Goal: Transaction & Acquisition: Purchase product/service

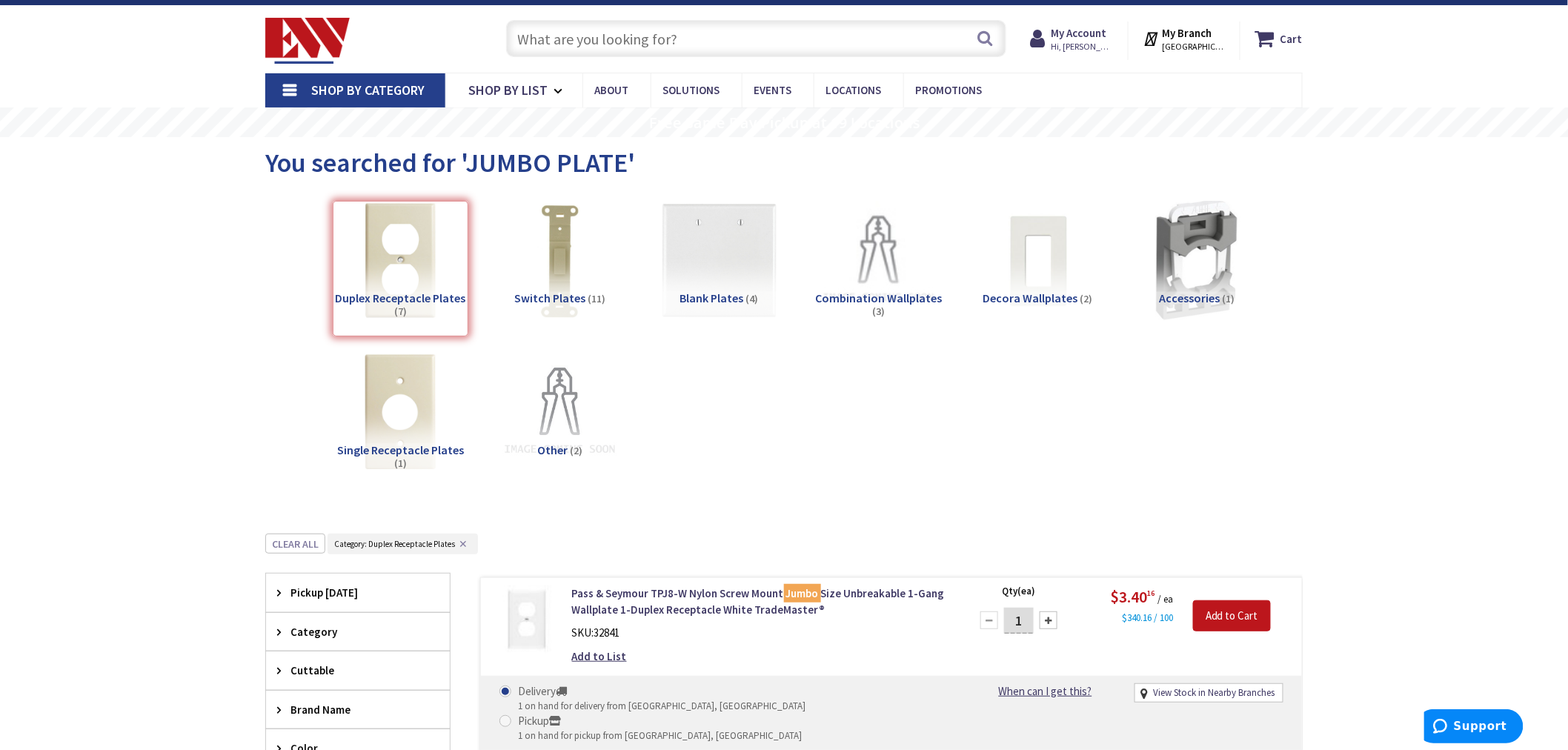
scroll to position [28, 0]
click at [537, 39] on input "text" at bounding box center [756, 39] width 500 height 37
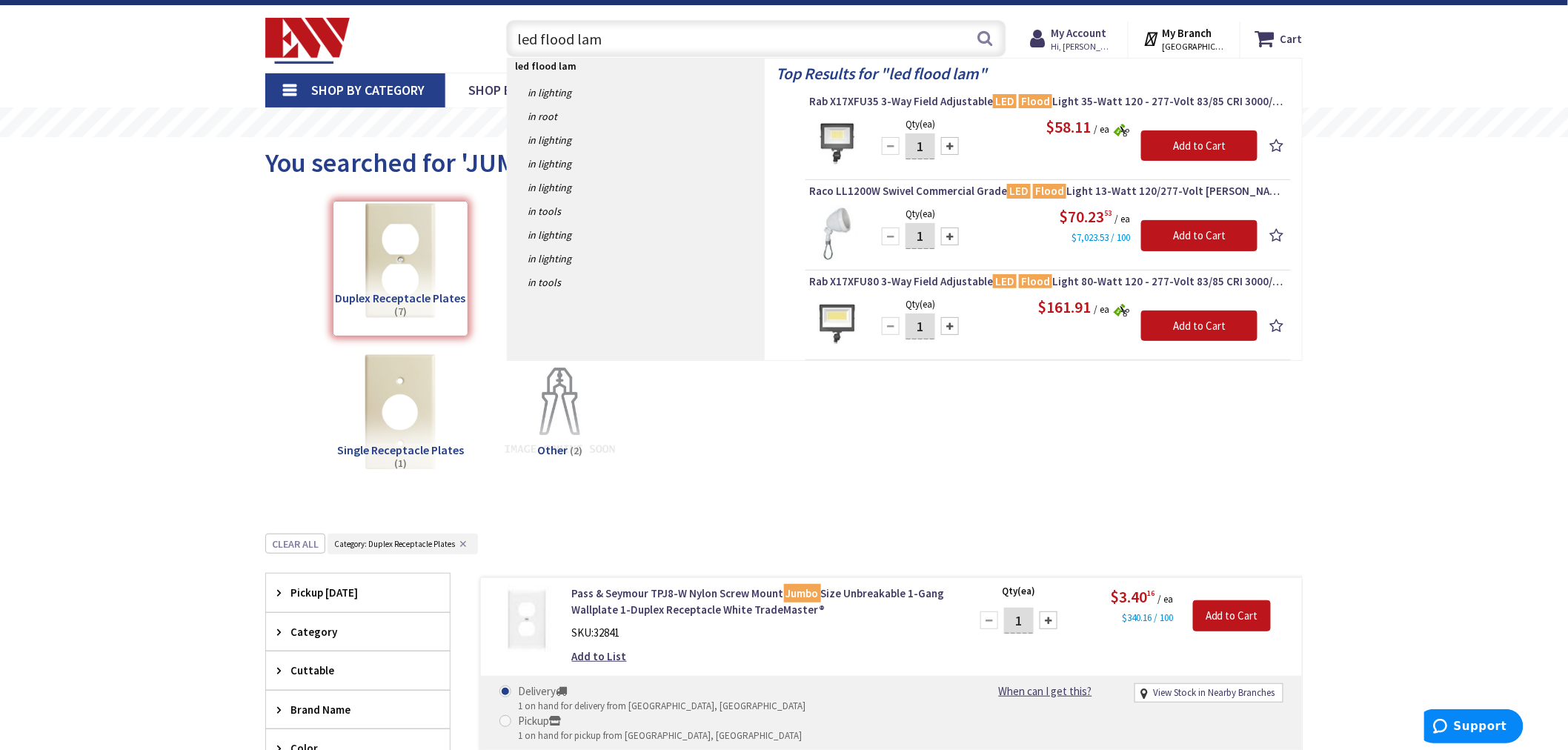
type input "led flood lamp"
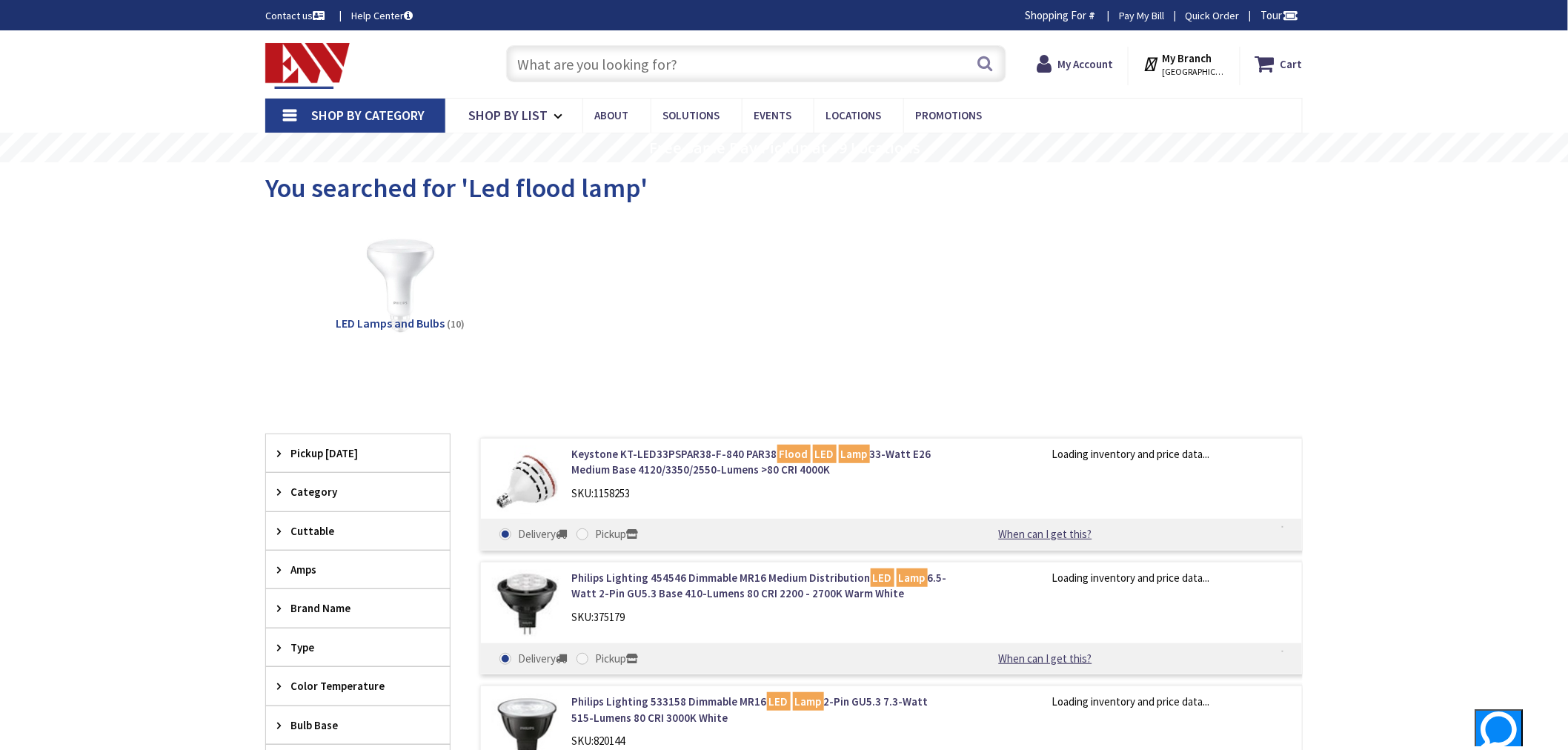
type input "[GEOGRAPHIC_DATA], [GEOGRAPHIC_DATA]"
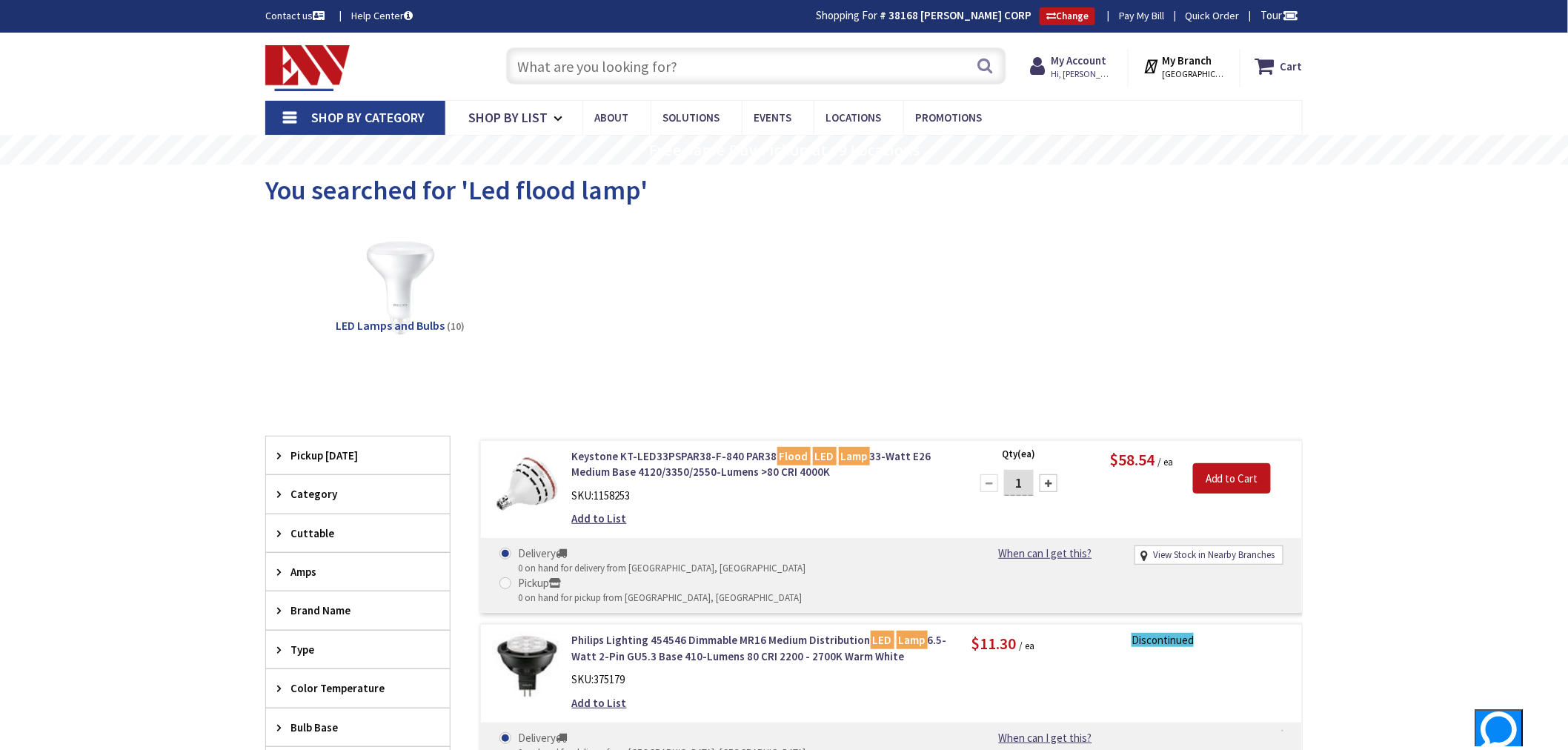
click at [546, 55] on input "text" at bounding box center [756, 66] width 500 height 37
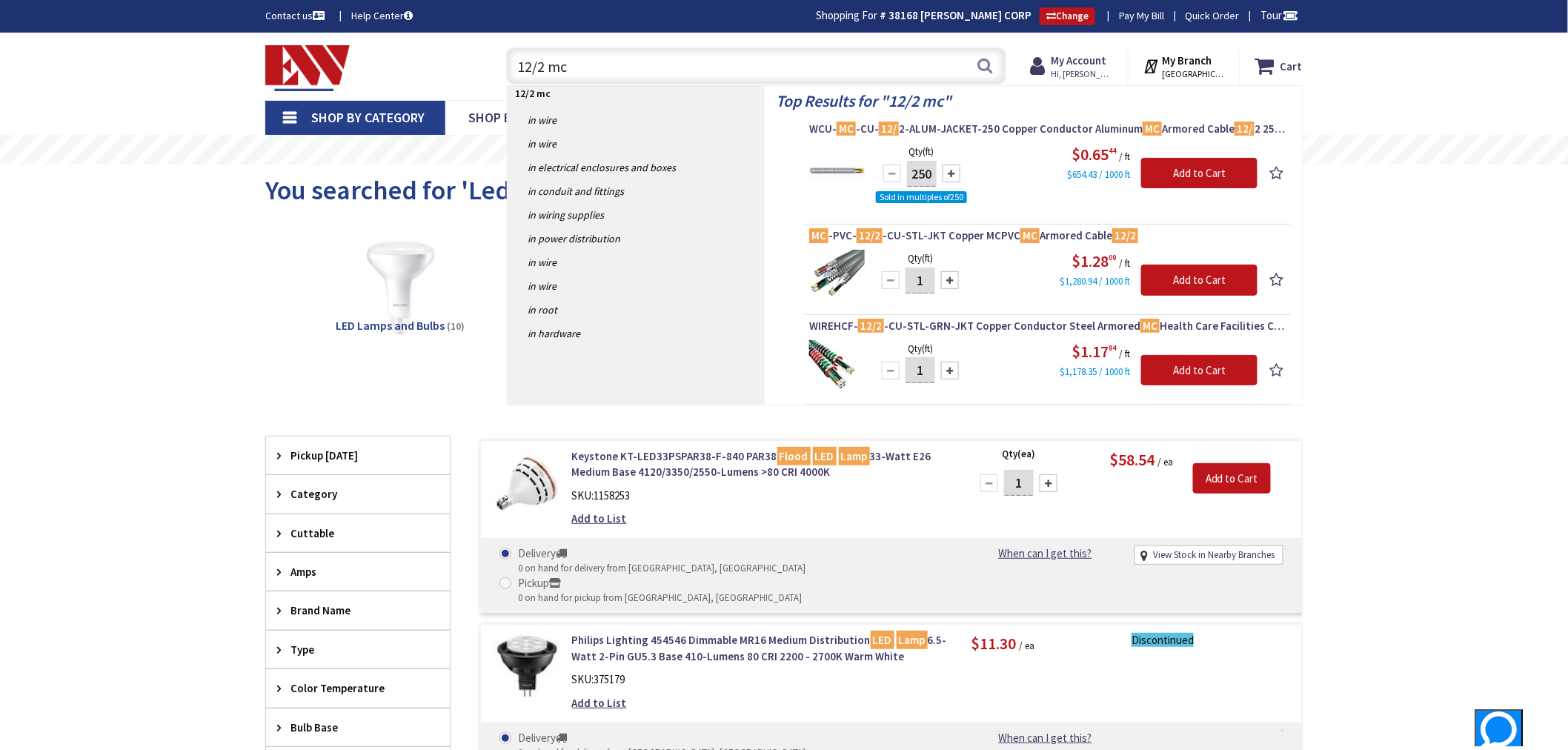
type input "12/2 mc"
drag, startPoint x: 586, startPoint y: 67, endPoint x: 454, endPoint y: 67, distance: 132.0
click at [454, 67] on div "Toggle Nav 12/2 mc 12/2 mc Search Cart My Cart Close" at bounding box center [784, 65] width 1060 height 49
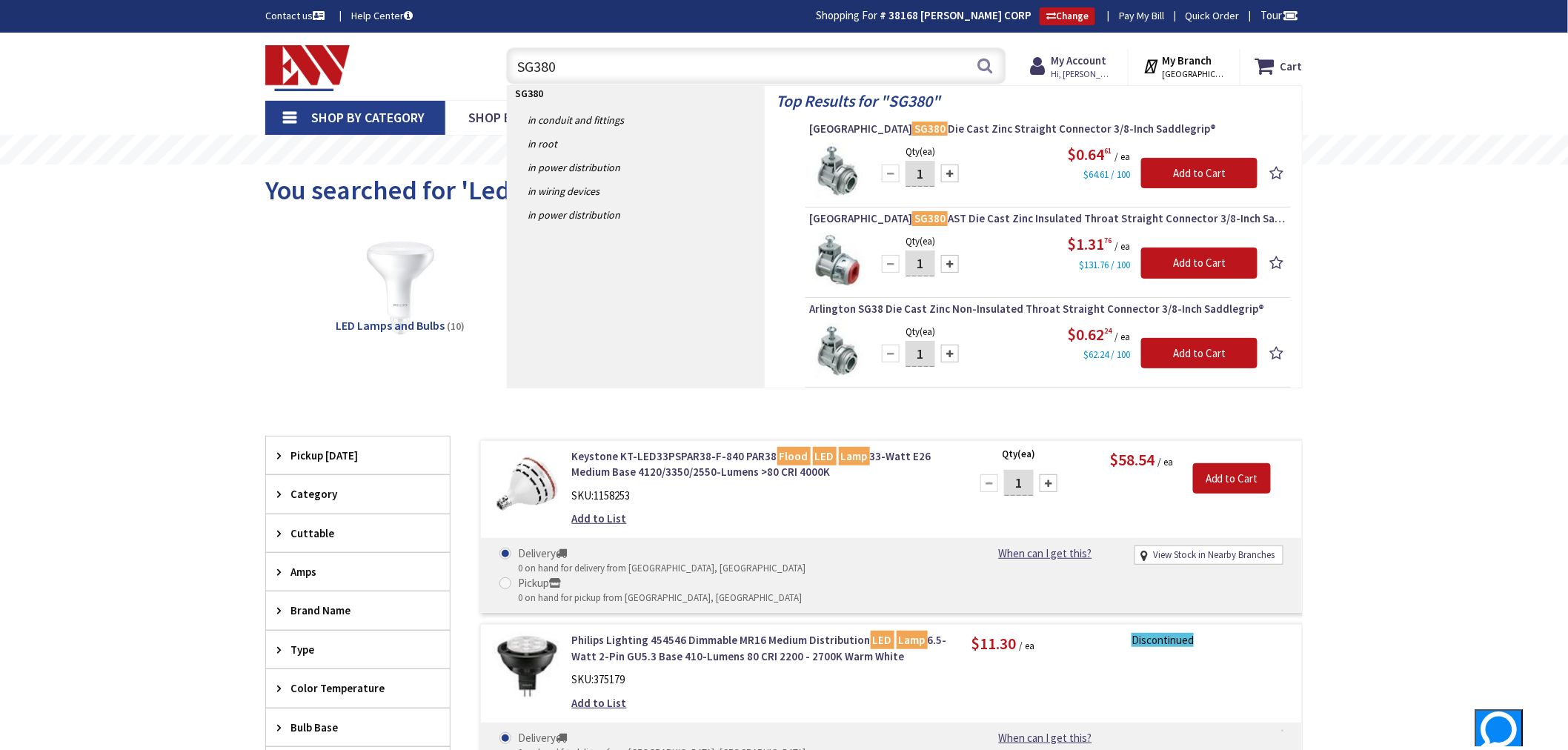
type input "SG380"
click at [927, 180] on input "1" at bounding box center [919, 174] width 29 height 26
type input "50"
click at [1196, 169] on input "Add to Cart" at bounding box center [1199, 173] width 117 height 31
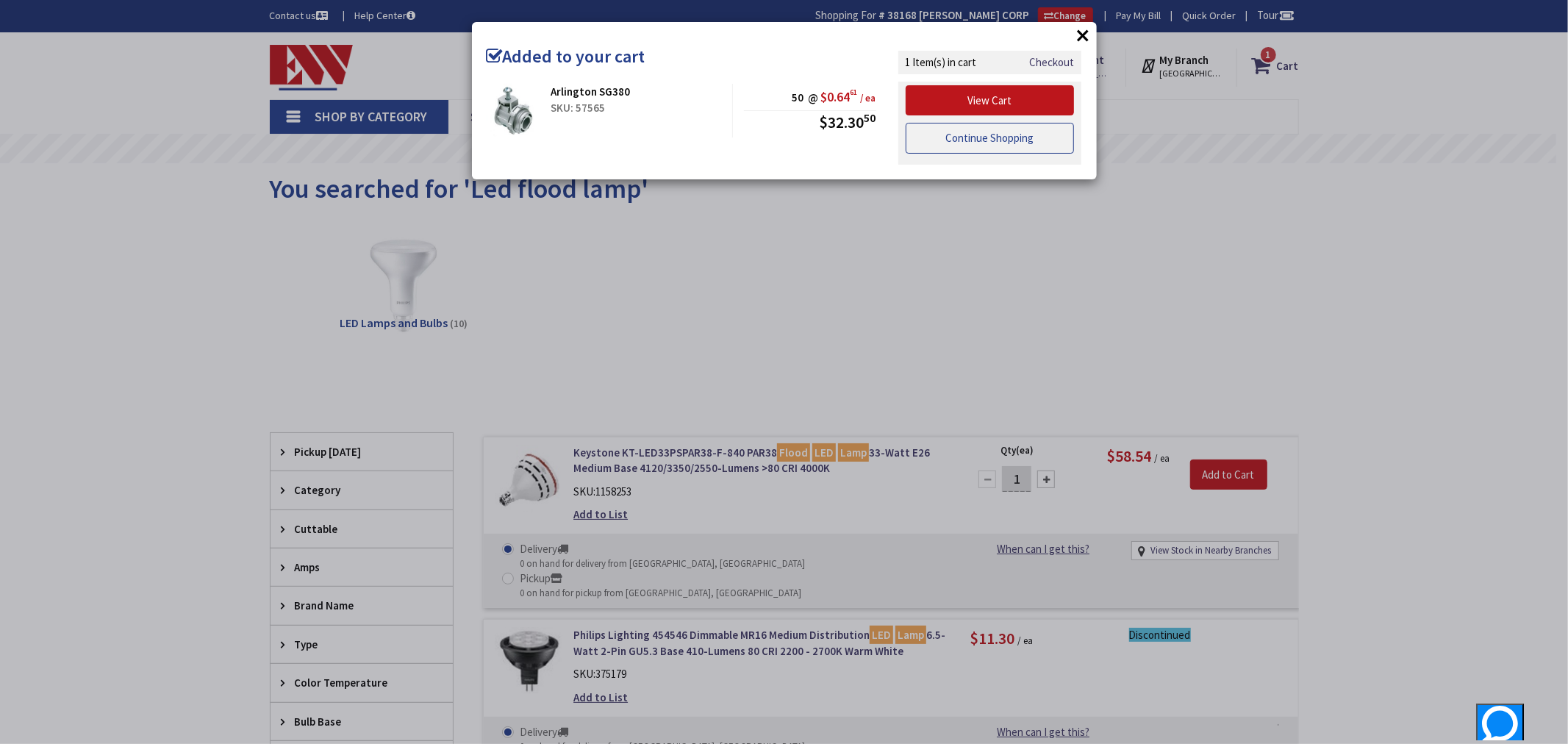
click at [973, 146] on link "Continue Shopping" at bounding box center [990, 138] width 169 height 31
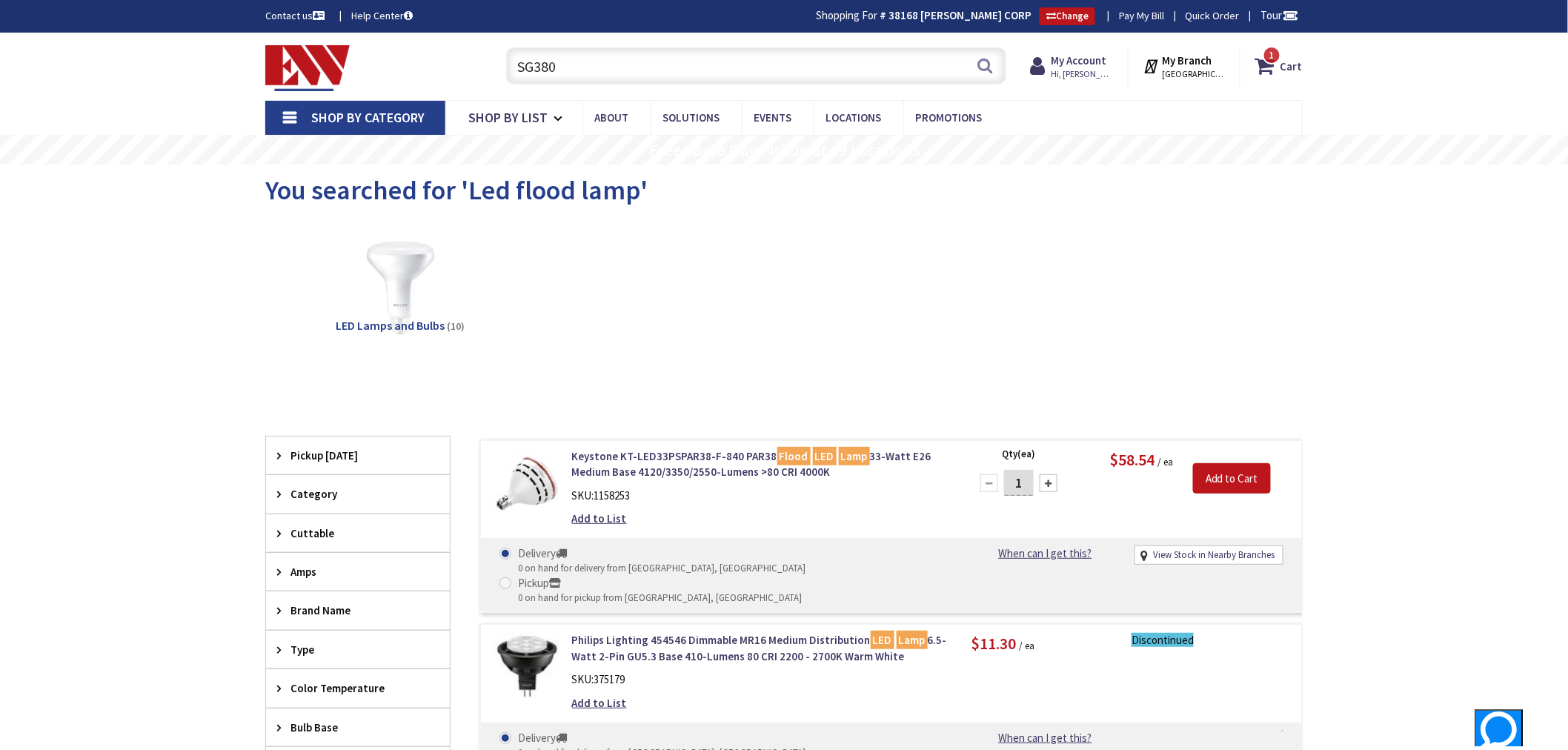
drag, startPoint x: 573, startPoint y: 67, endPoint x: 447, endPoint y: 76, distance: 126.3
click at [447, 76] on div "Toggle Nav SG380 SG380 Search 1 1 1 items Cart My Cart 1 Close" at bounding box center [784, 65] width 1060 height 49
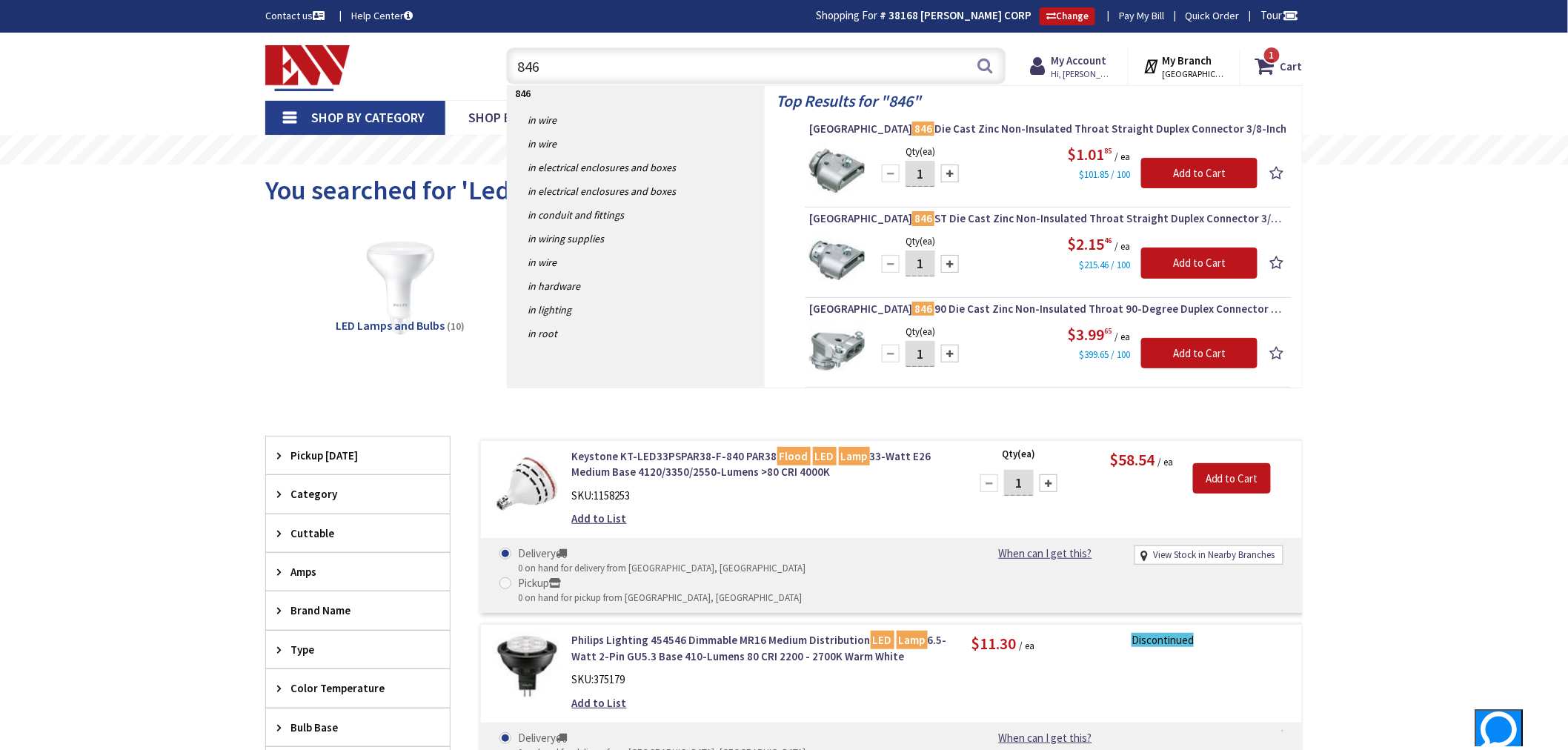
type input "846"
click at [927, 171] on input "1" at bounding box center [919, 174] width 29 height 26
type input "50"
click at [1197, 173] on input "Add to Cart" at bounding box center [1199, 173] width 117 height 31
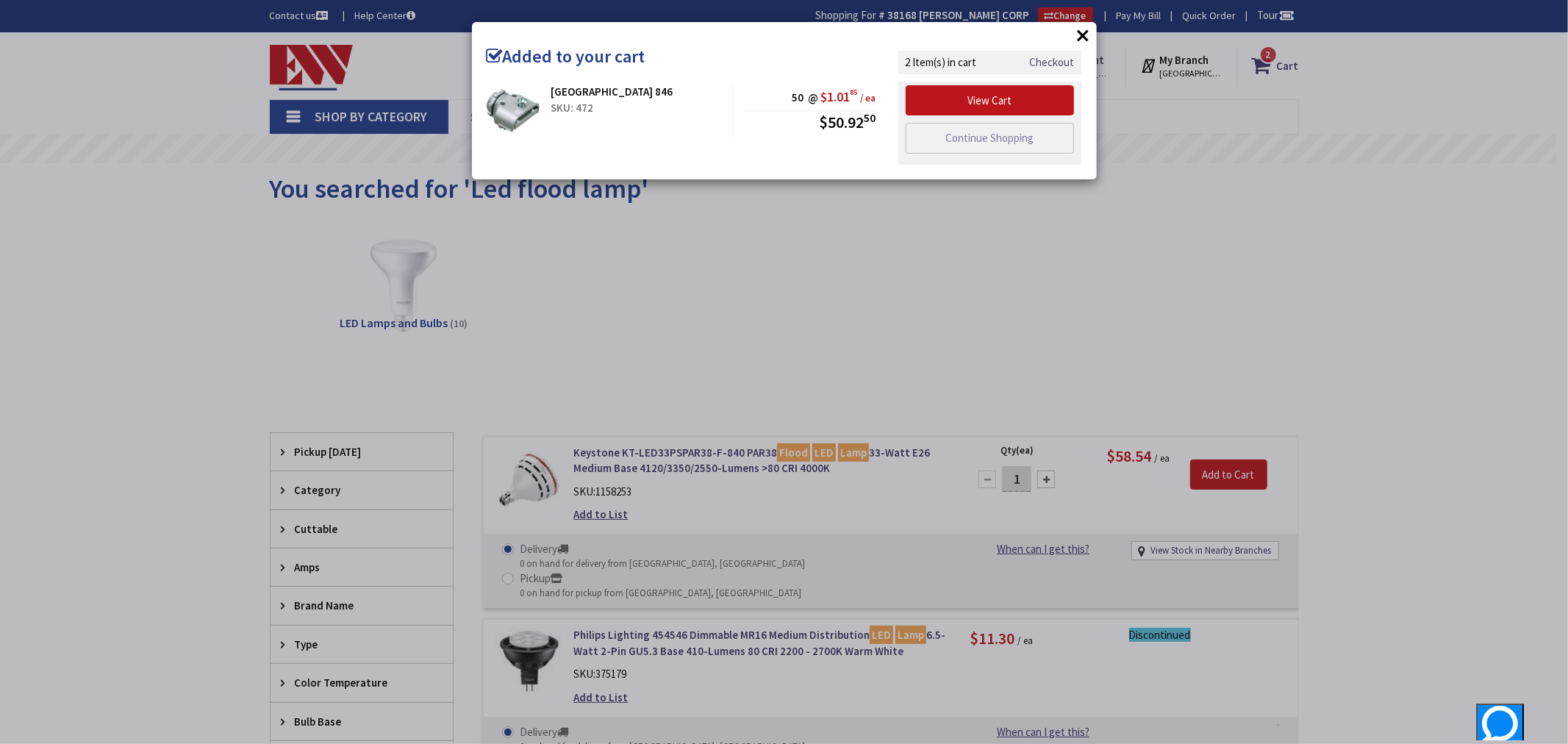
click at [1053, 67] on link "Checkout" at bounding box center [1052, 62] width 45 height 16
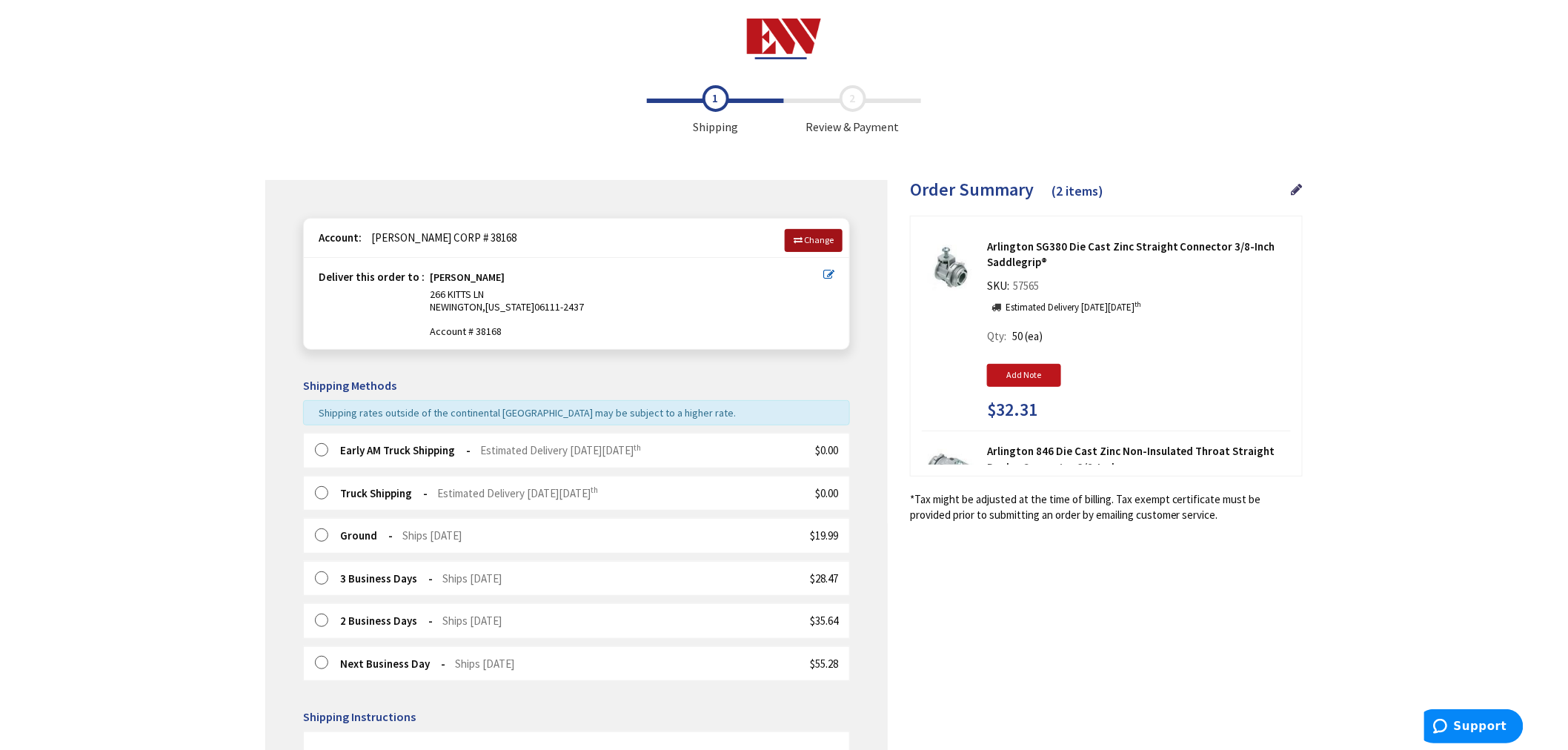
click at [831, 236] on span "Change" at bounding box center [818, 239] width 29 height 11
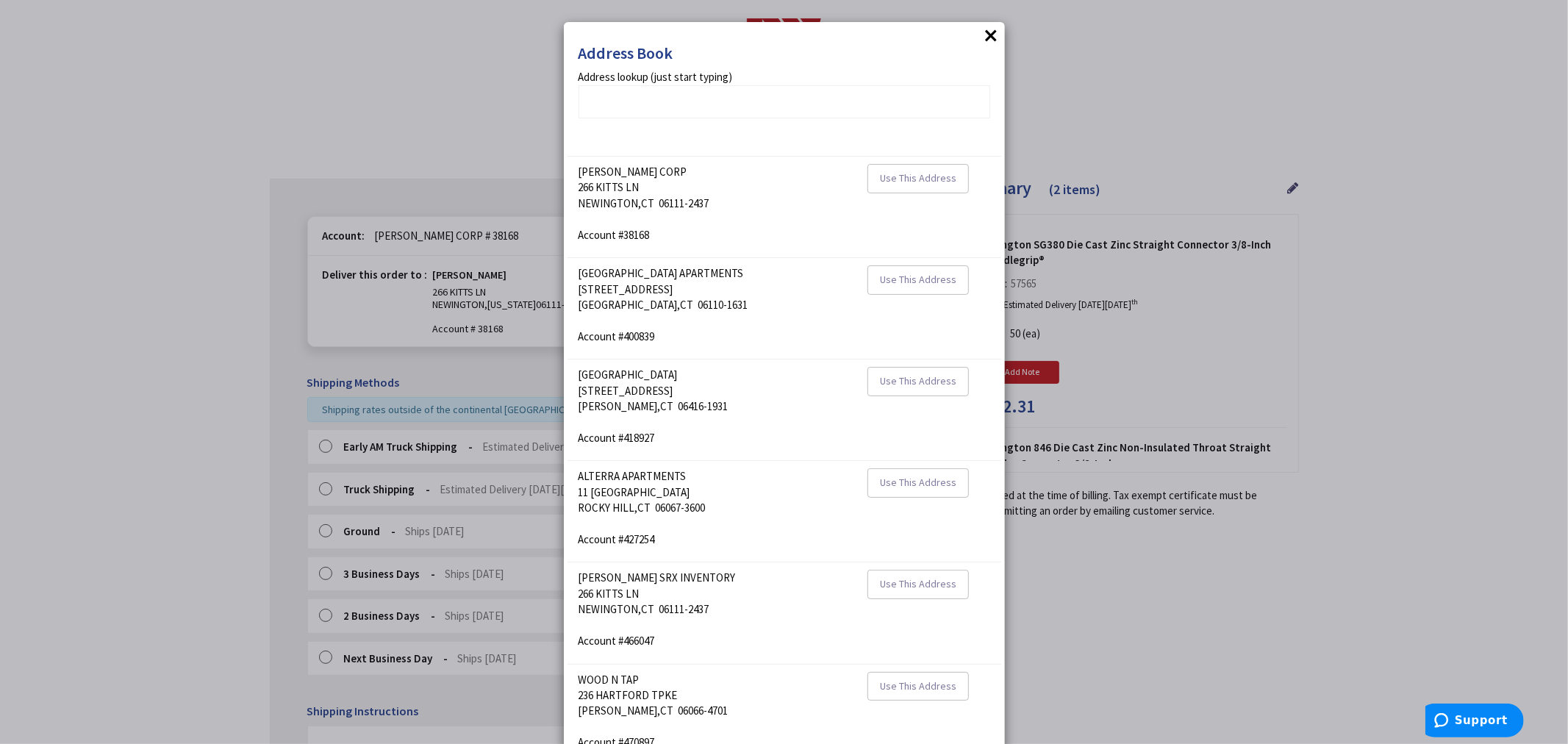
click at [390, 141] on div "× Address Book addrlookuperror Address lookup (just start typing) TINE DALE COR…" at bounding box center [784, 372] width 1568 height 744
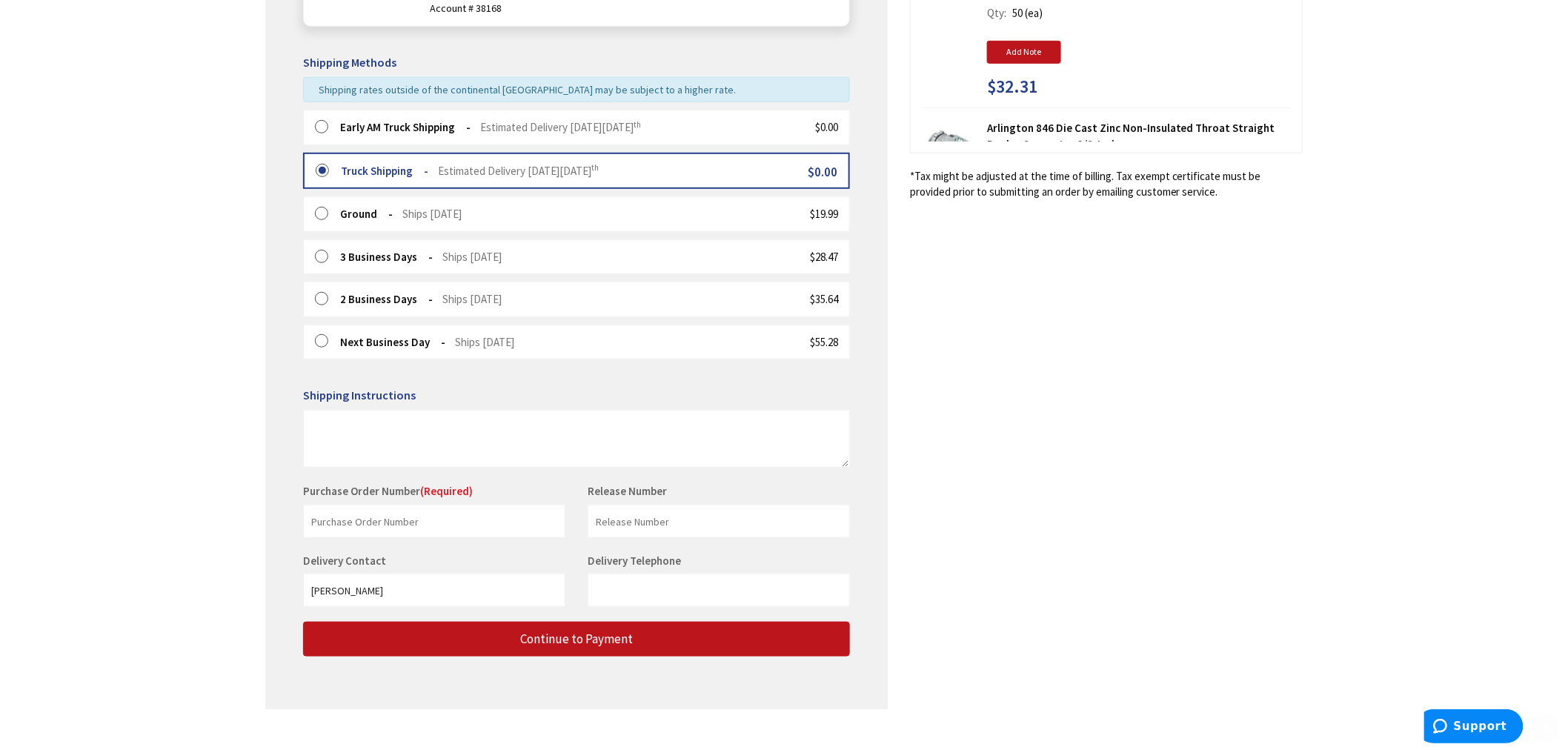
scroll to position [329, 0]
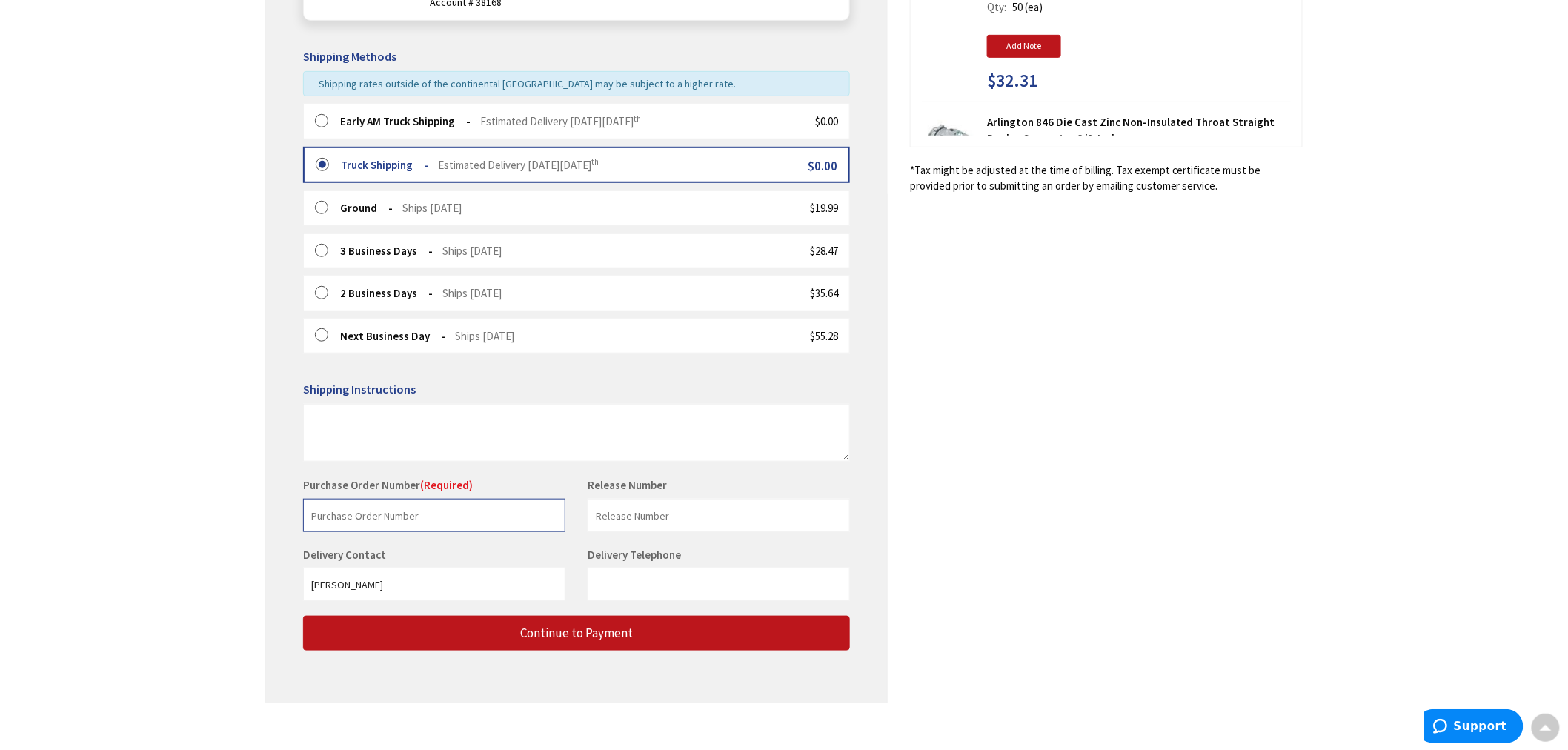
click at [349, 518] on input "text" at bounding box center [434, 516] width 263 height 34
type input "2057"
click at [596, 512] on input "text" at bounding box center [719, 516] width 263 height 34
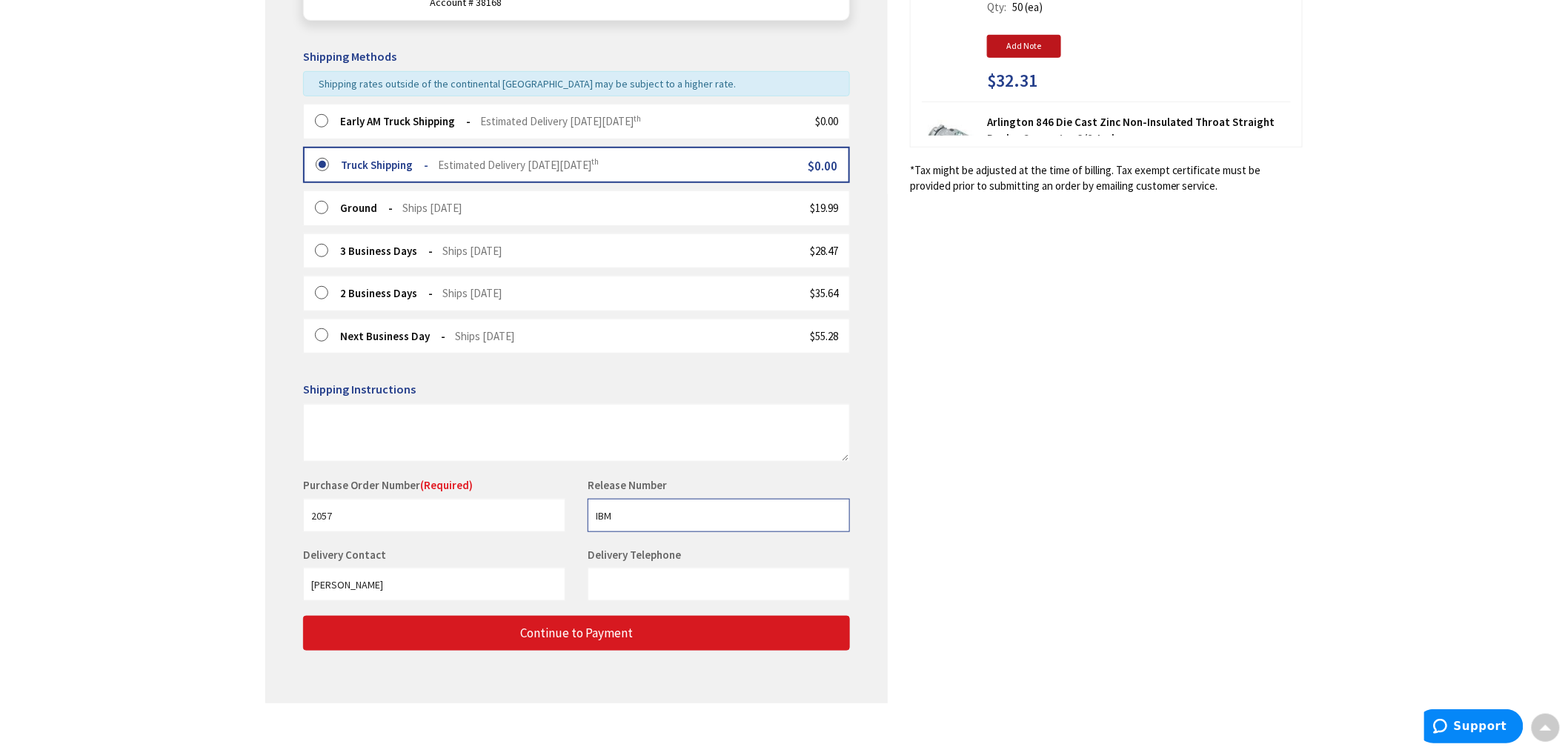
type input "IBM"
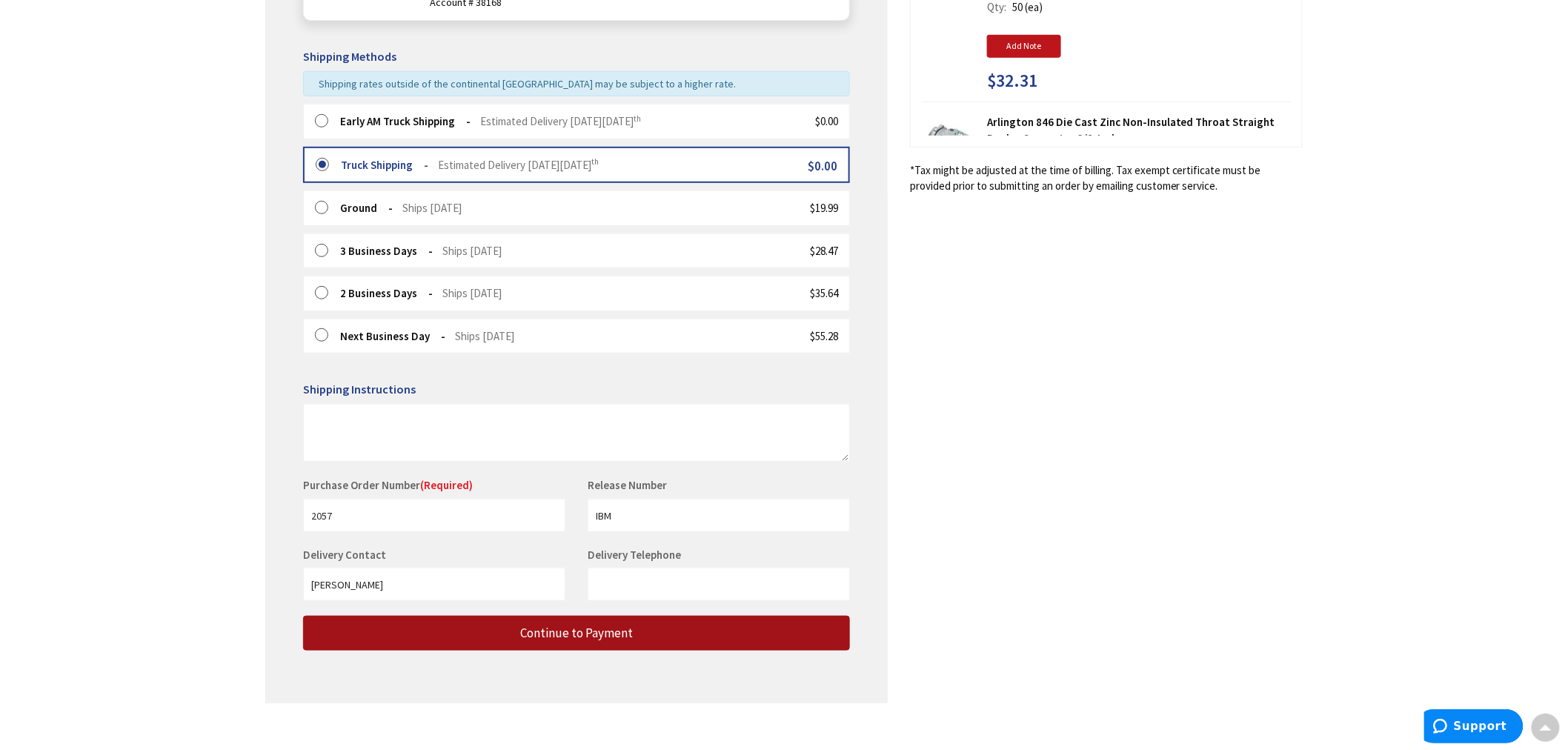
click at [593, 621] on button "Continue to Payment" at bounding box center [576, 633] width 547 height 35
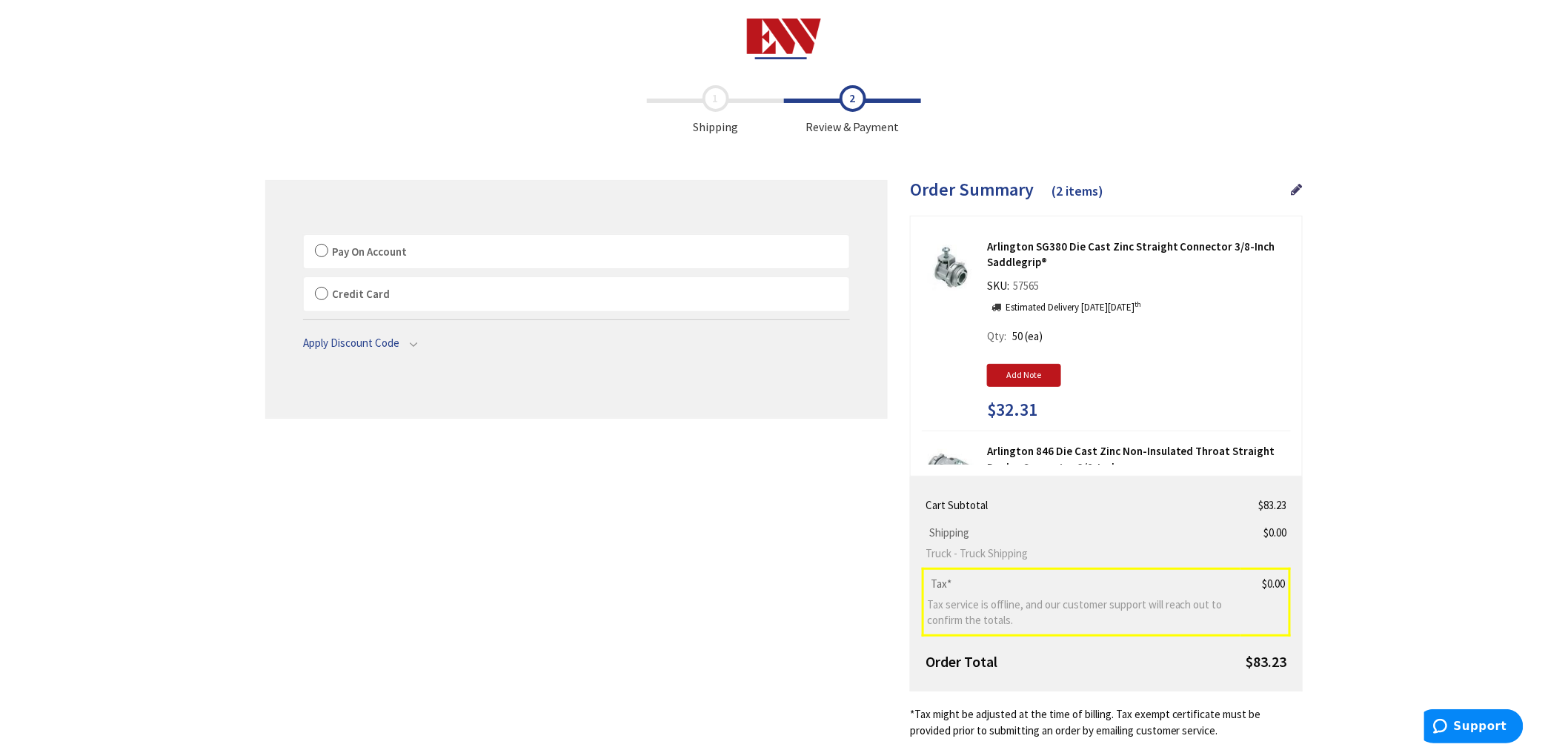
click at [320, 248] on label "Pay On Account" at bounding box center [576, 252] width 545 height 34
click at [304, 238] on input "Pay On Account" at bounding box center [304, 238] width 0 height 0
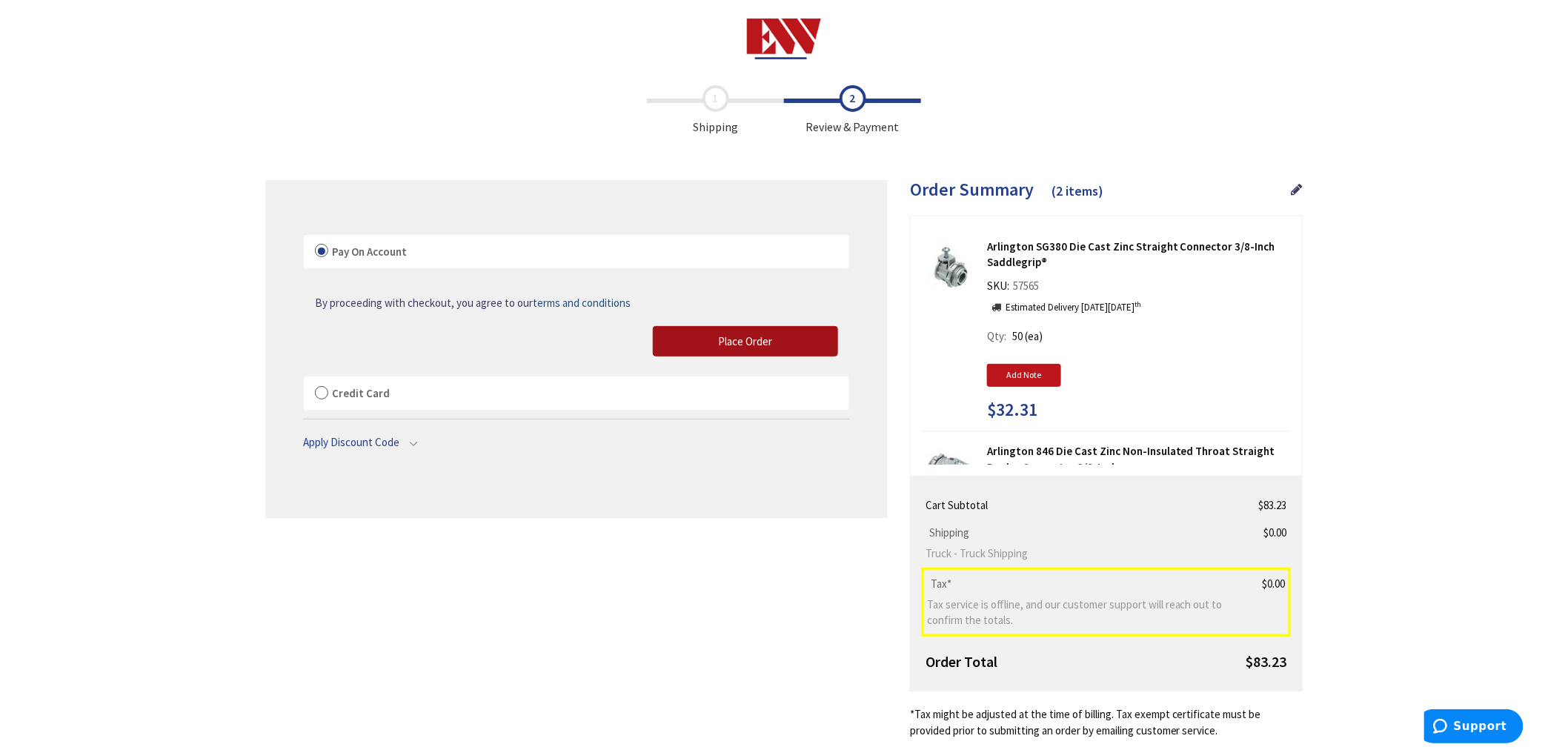
click at [705, 340] on button "Place Order" at bounding box center [745, 341] width 185 height 31
